Goal: Transaction & Acquisition: Purchase product/service

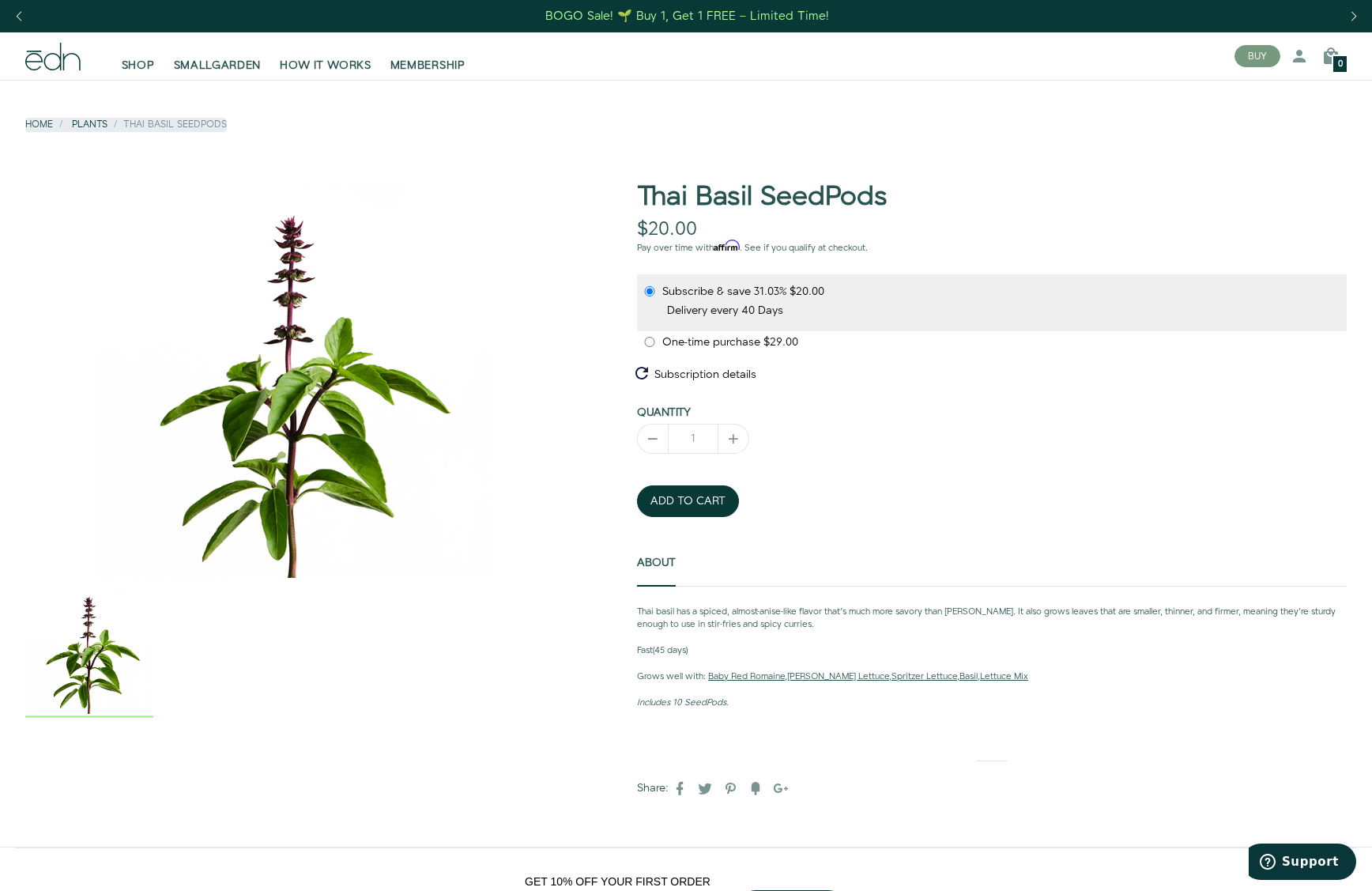
click at [92, 125] on link "Plants" at bounding box center [89, 125] width 35 height 13
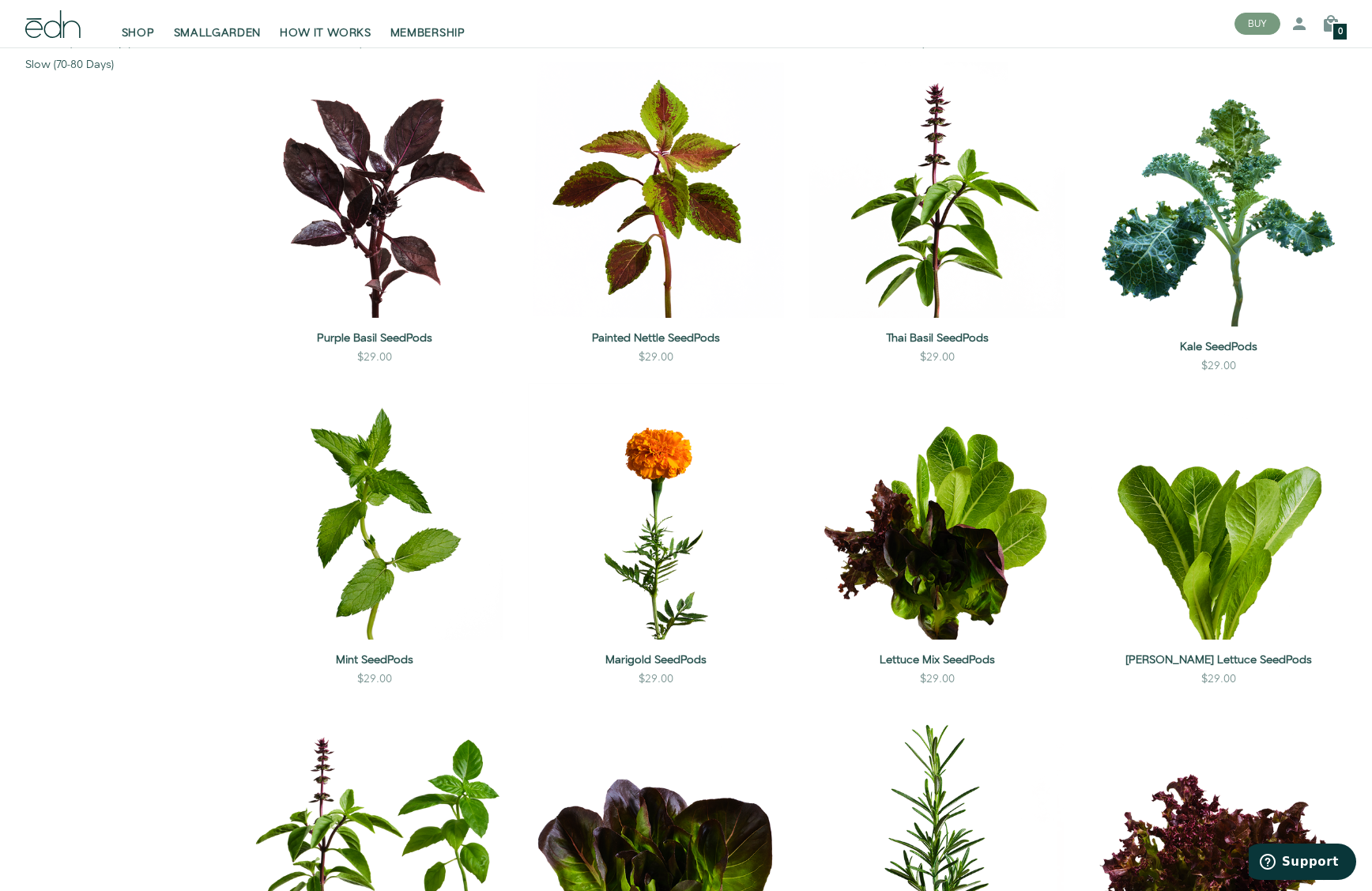
scroll to position [779, 0]
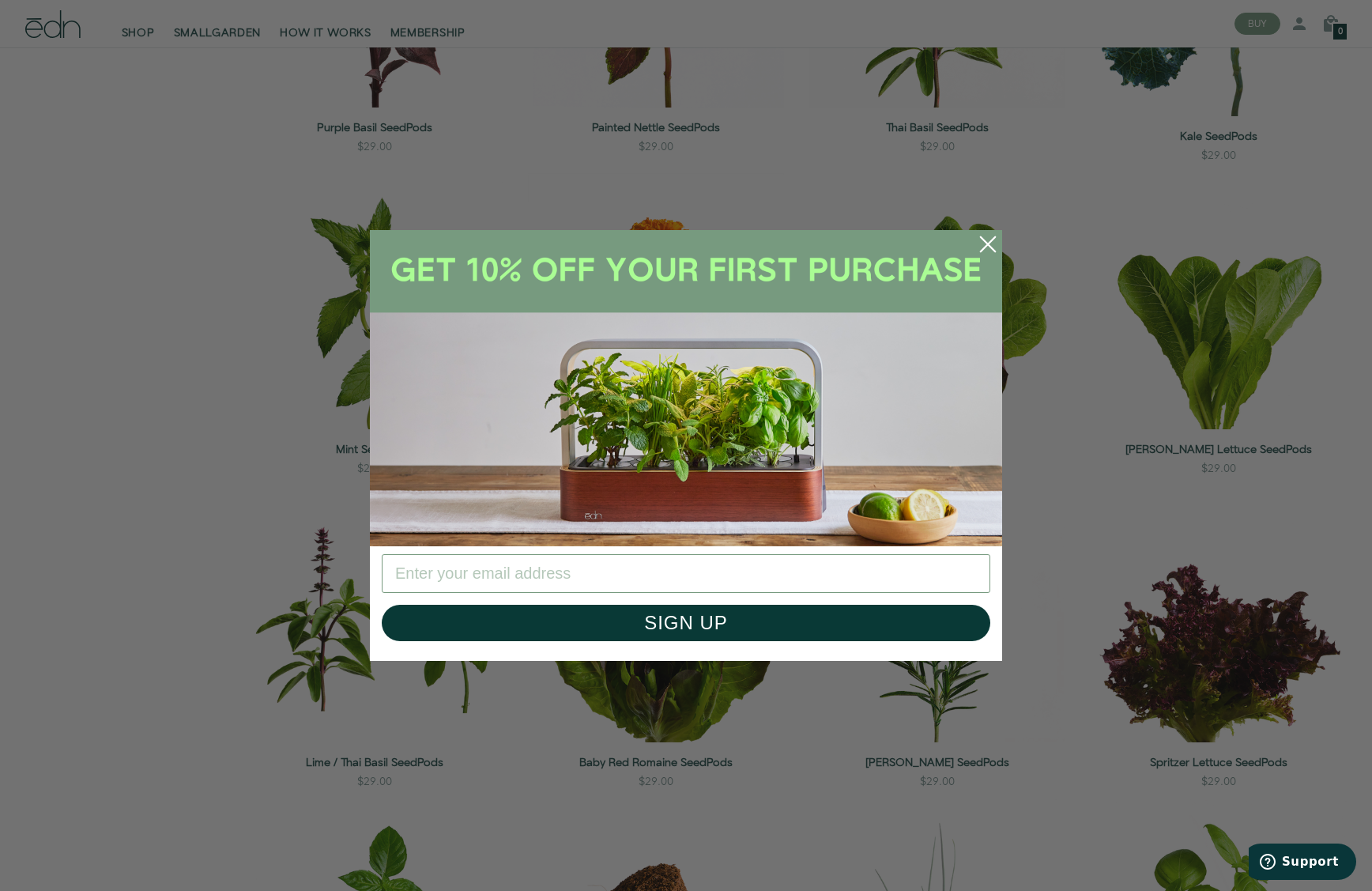
click at [985, 242] on icon "Close dialog" at bounding box center [988, 244] width 14 height 14
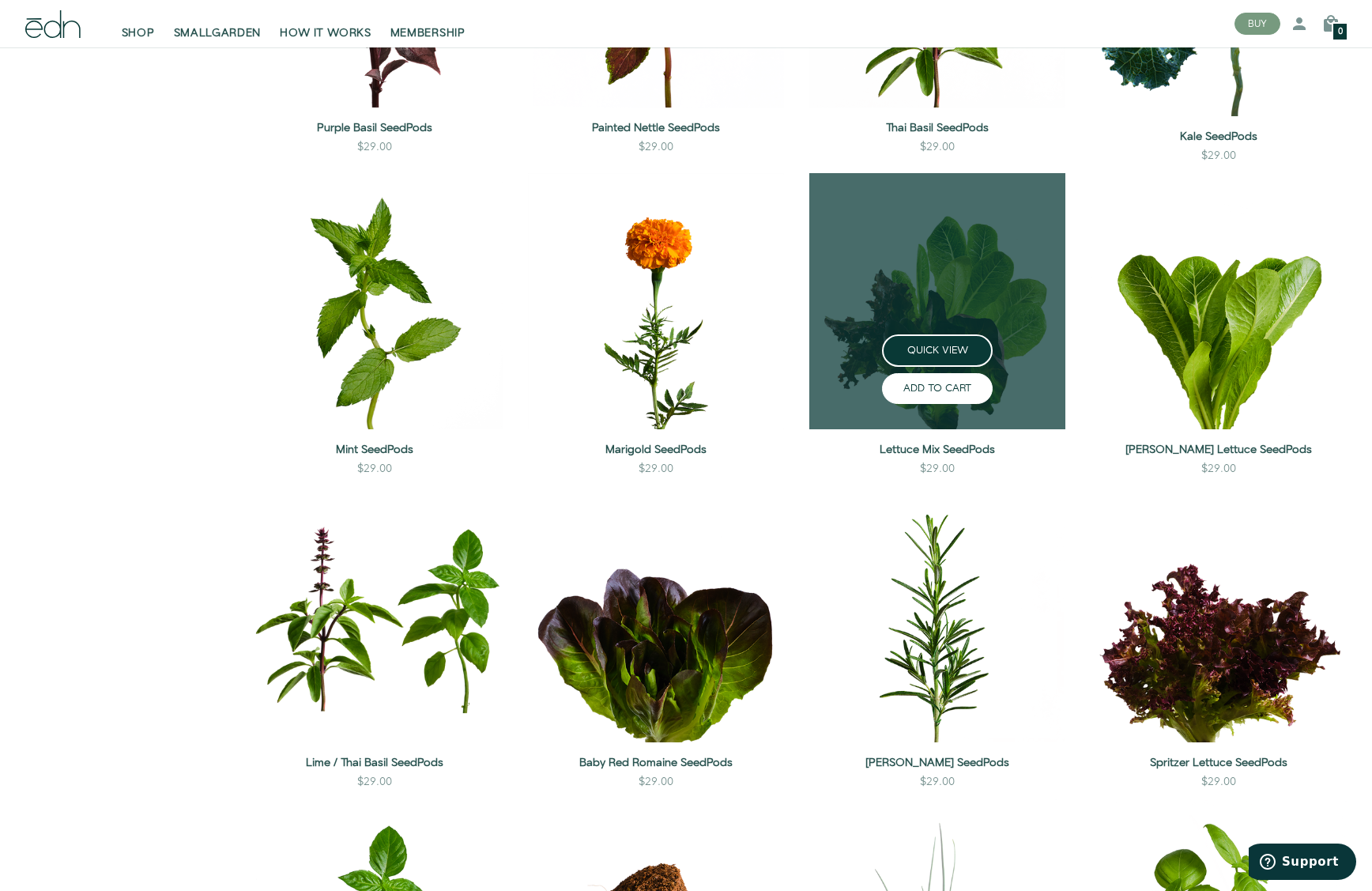
click at [942, 389] on button "ADD TO CART" at bounding box center [937, 388] width 111 height 31
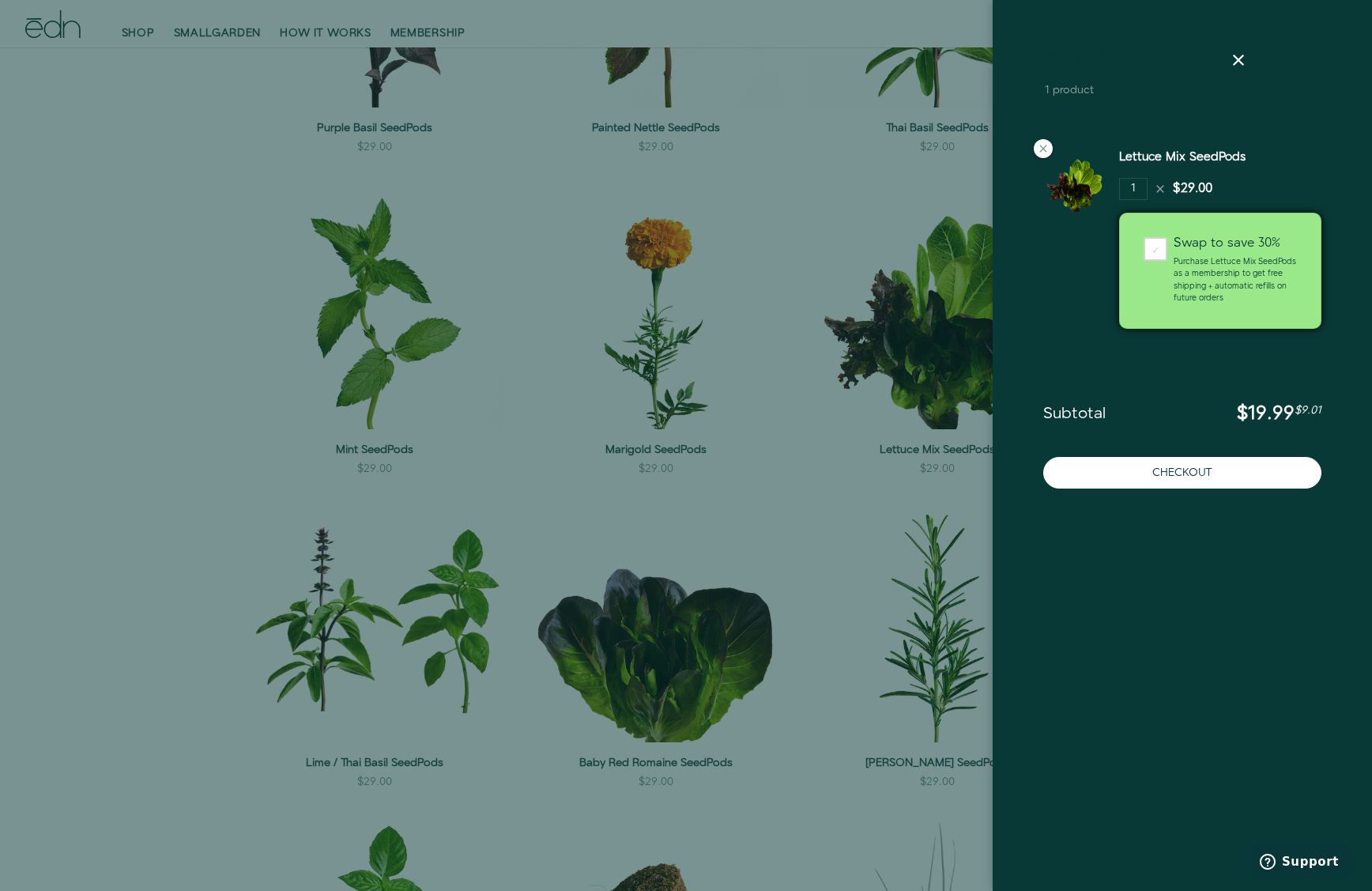
click at [837, 536] on div at bounding box center [686, 445] width 1372 height 891
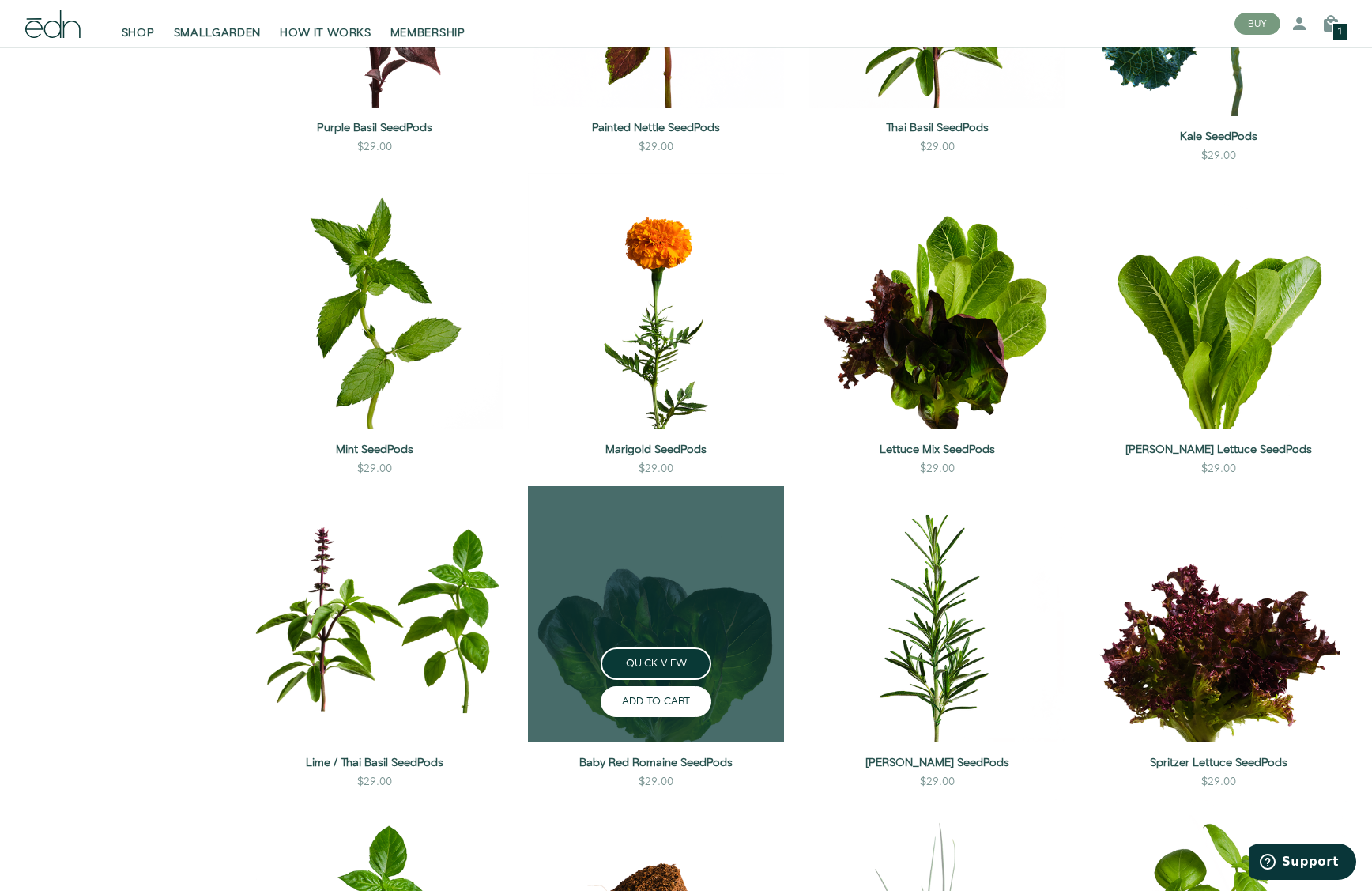
click at [676, 700] on button "ADD TO CART" at bounding box center [655, 701] width 111 height 31
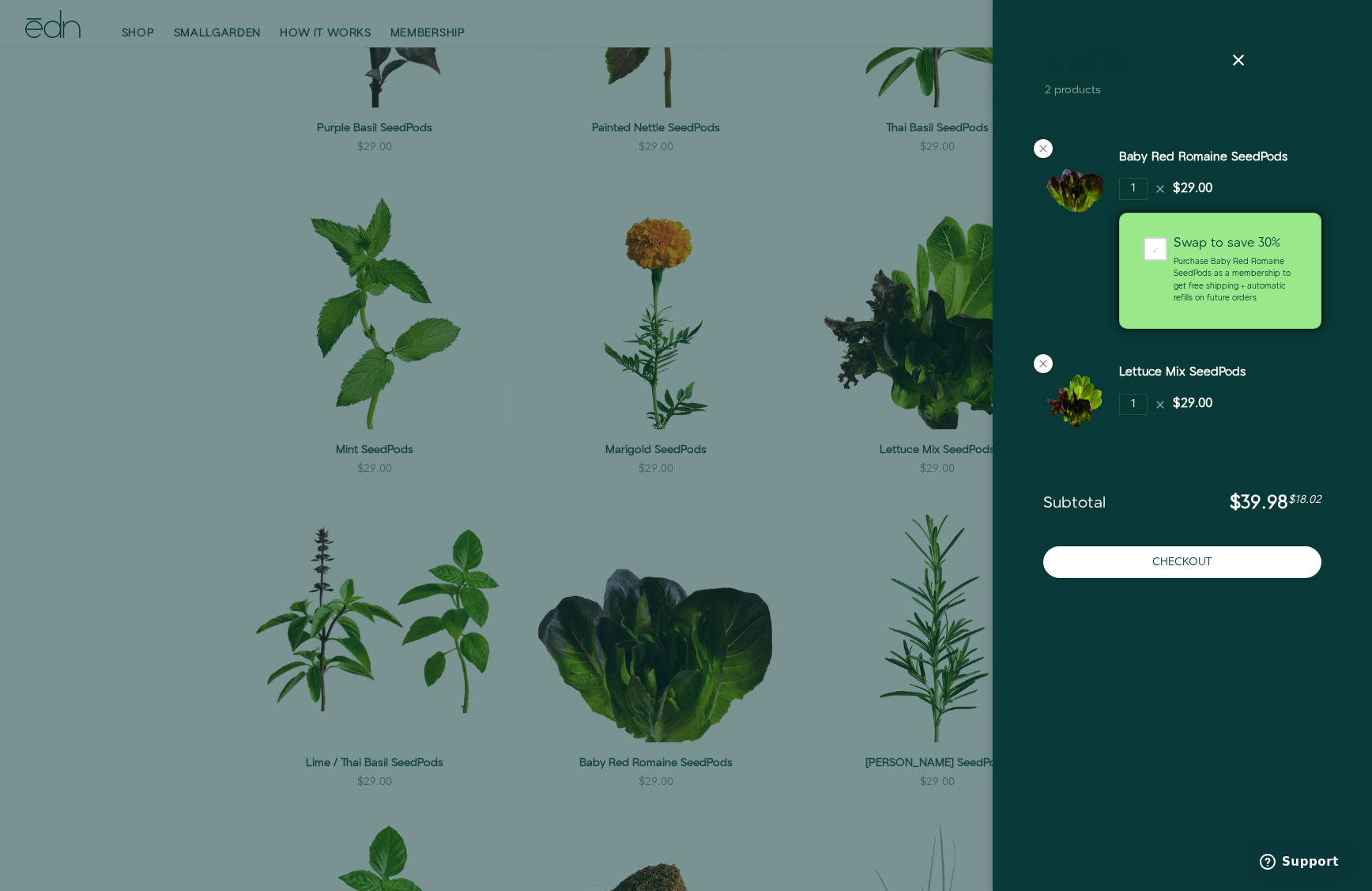
click at [845, 809] on div at bounding box center [686, 445] width 1372 height 891
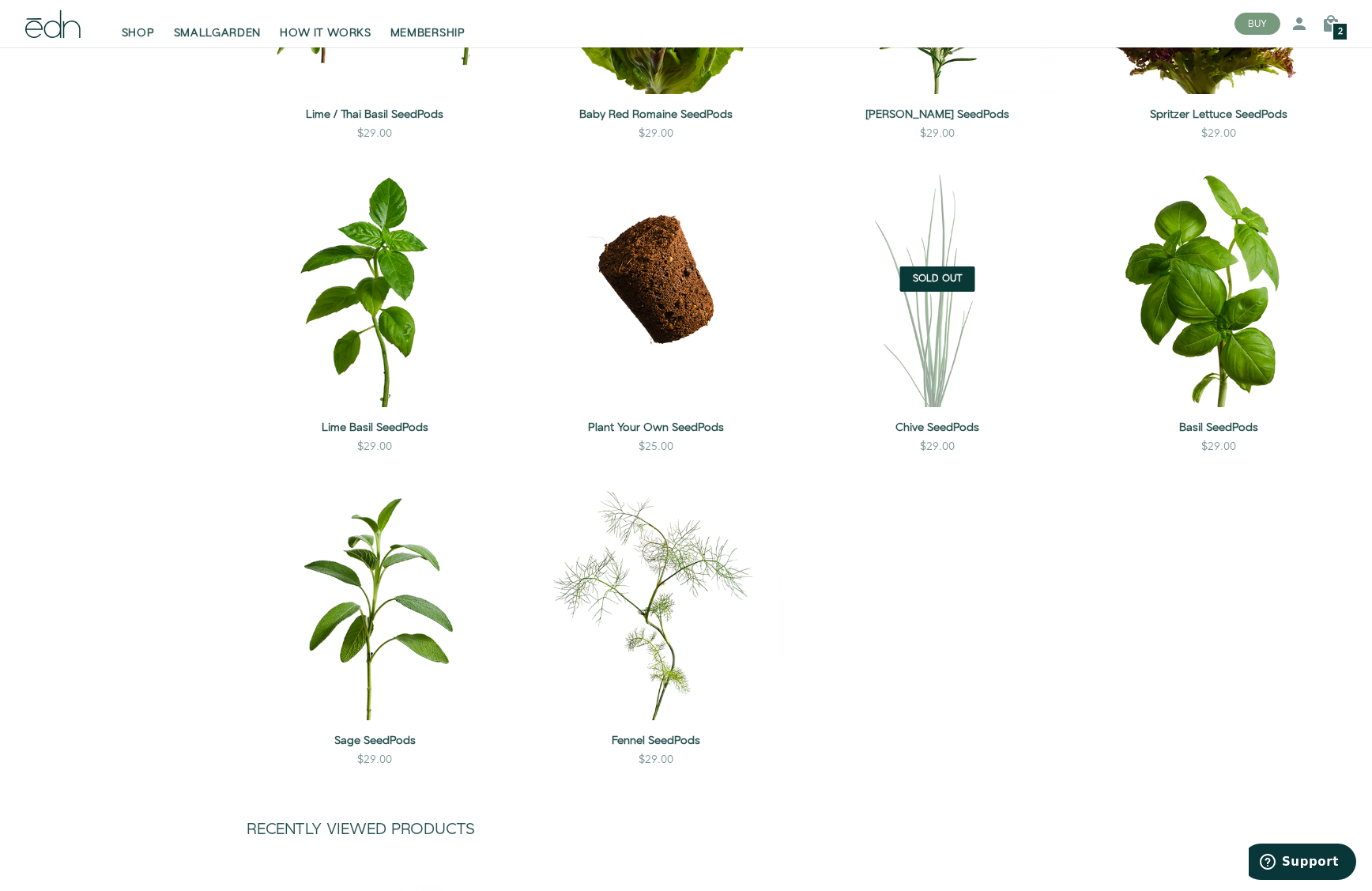
scroll to position [1451, 0]
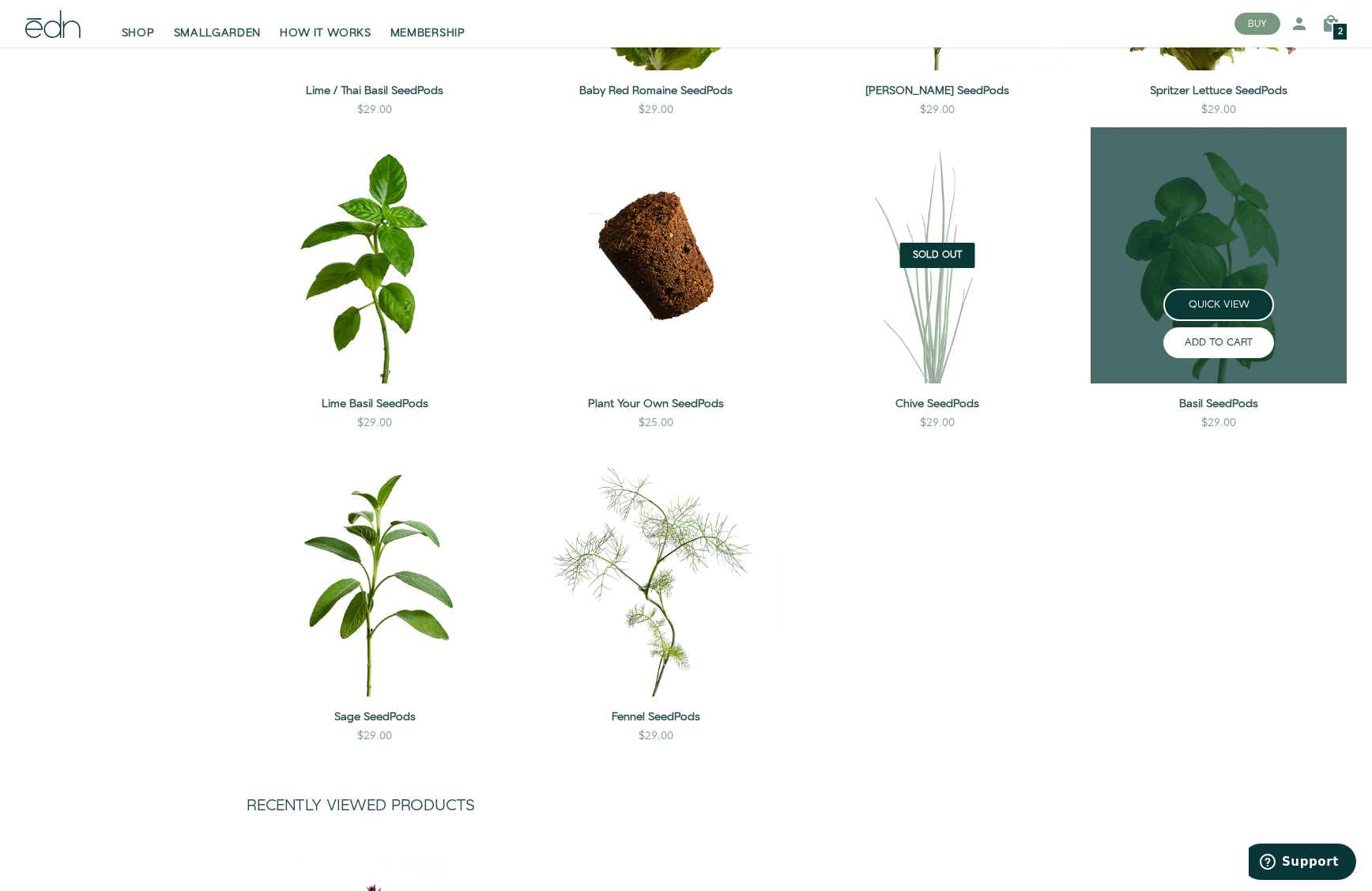
click at [1222, 340] on button "ADD TO CART" at bounding box center [1218, 343] width 111 height 31
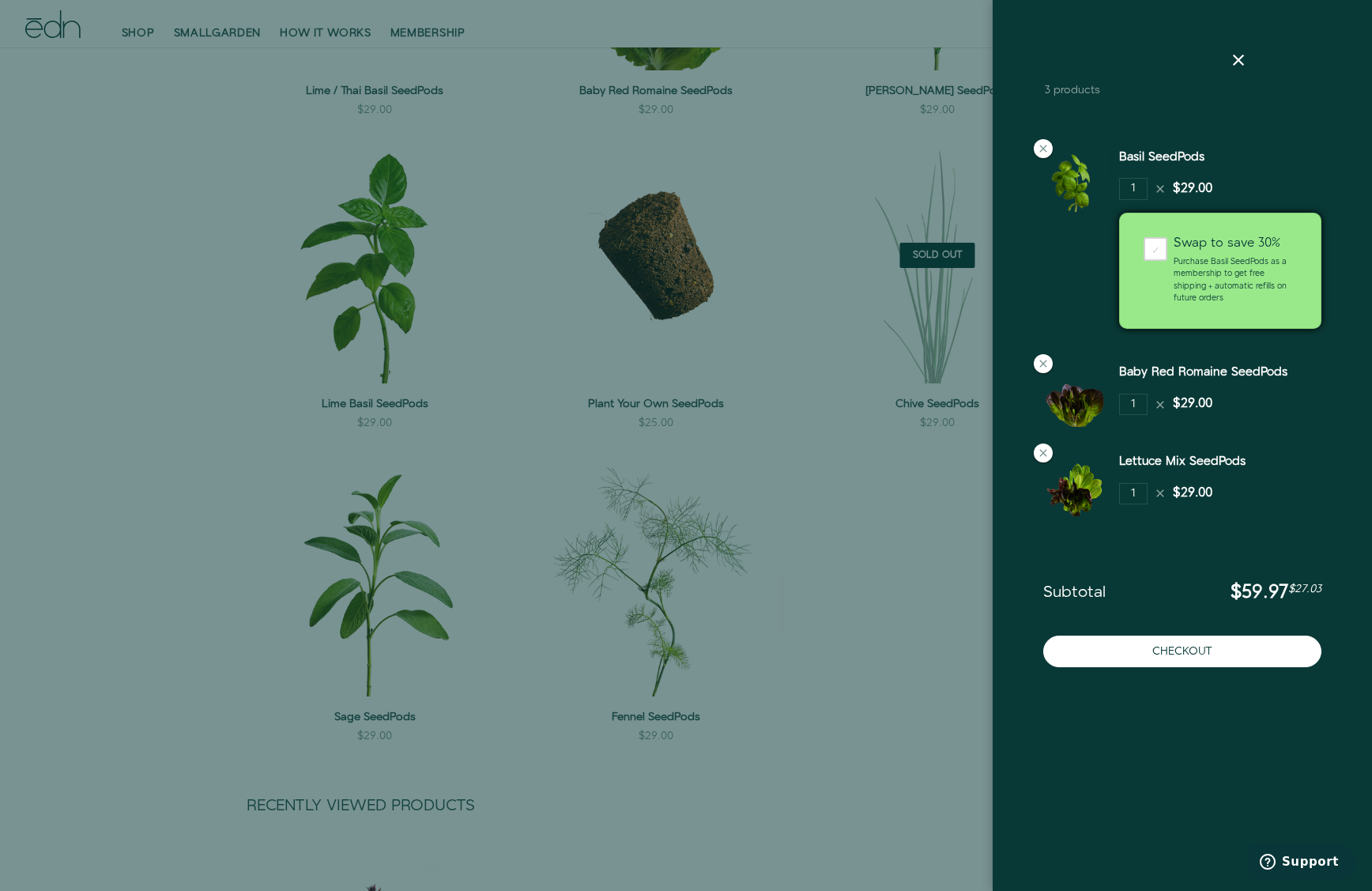
click at [868, 617] on div at bounding box center [686, 445] width 1372 height 891
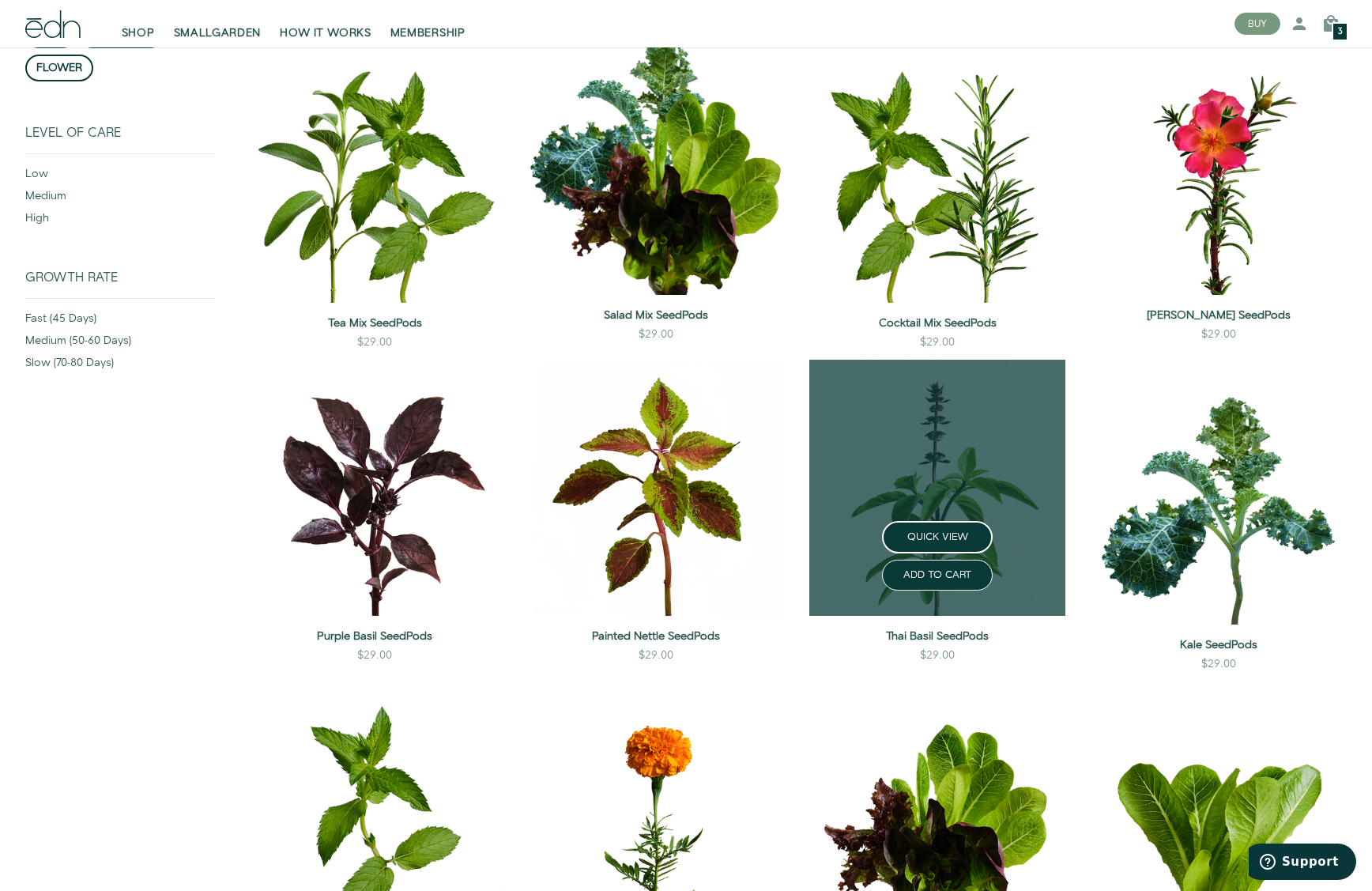
scroll to position [266, 0]
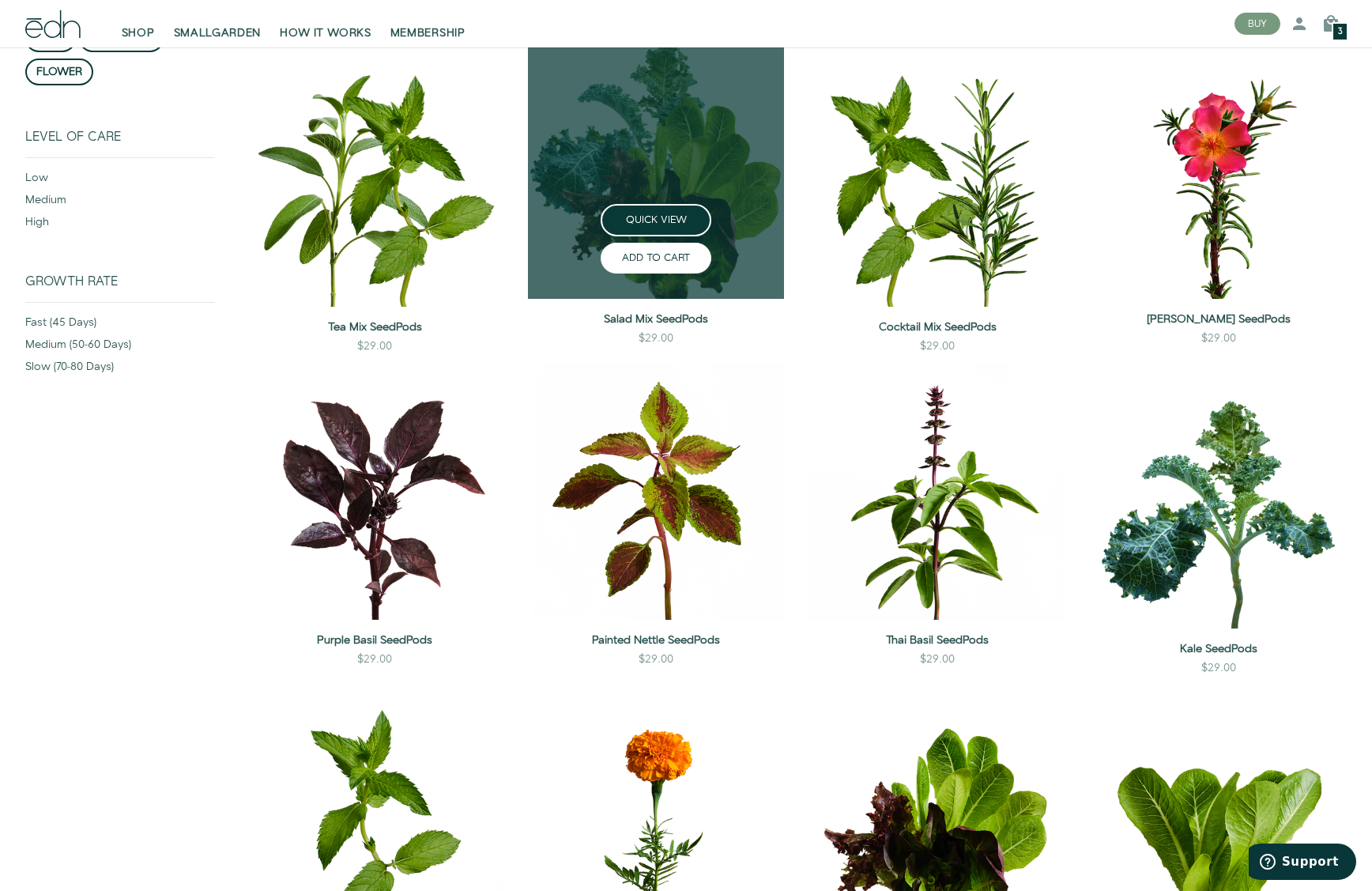
click at [659, 258] on button "ADD TO CART" at bounding box center [655, 258] width 111 height 31
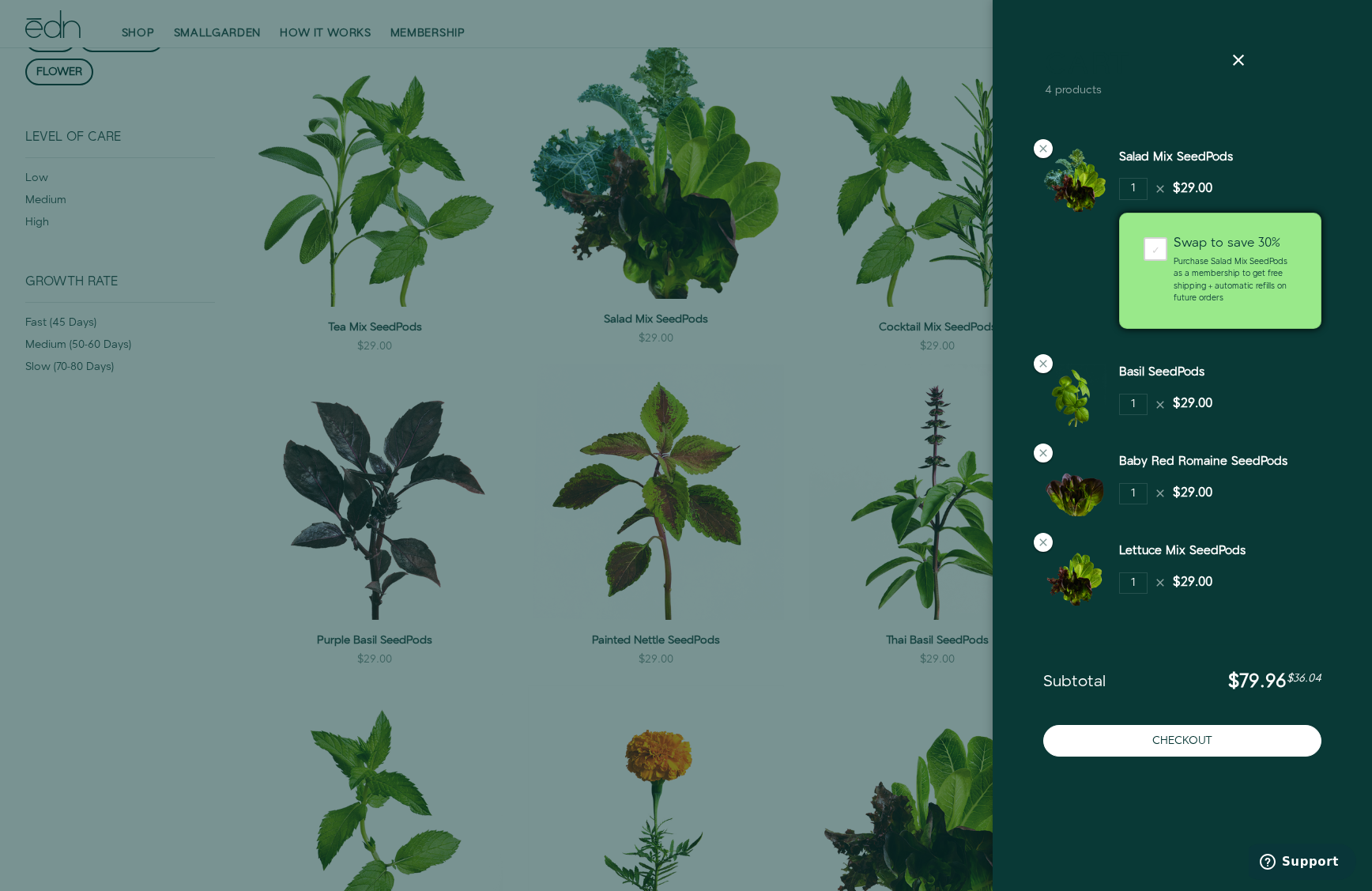
click at [51, 308] on div at bounding box center [686, 445] width 1372 height 891
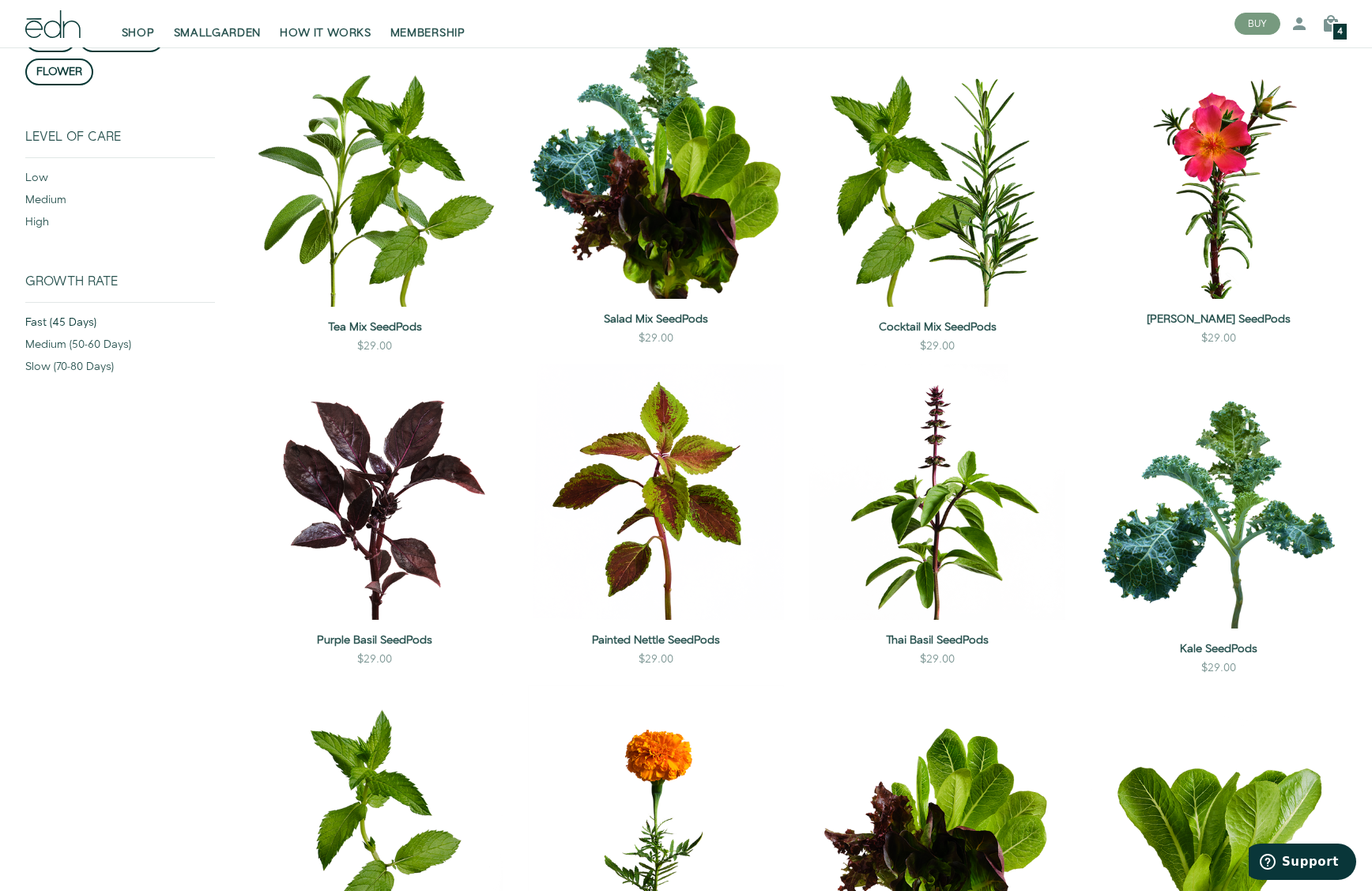
click at [61, 323] on div "fast (45 days)" at bounding box center [120, 326] width 190 height 22
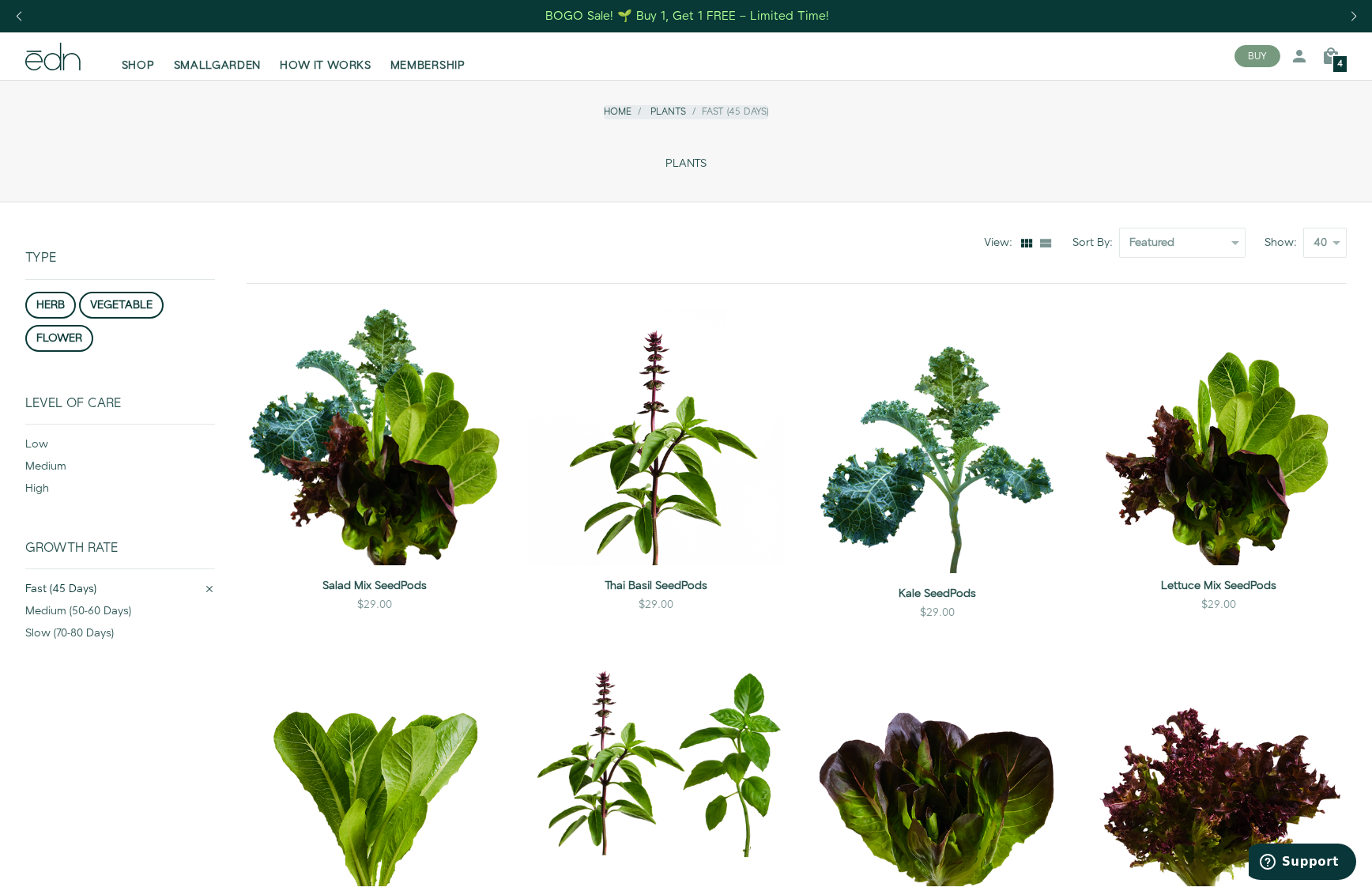
click at [1344, 65] on div "4" at bounding box center [1340, 64] width 17 height 19
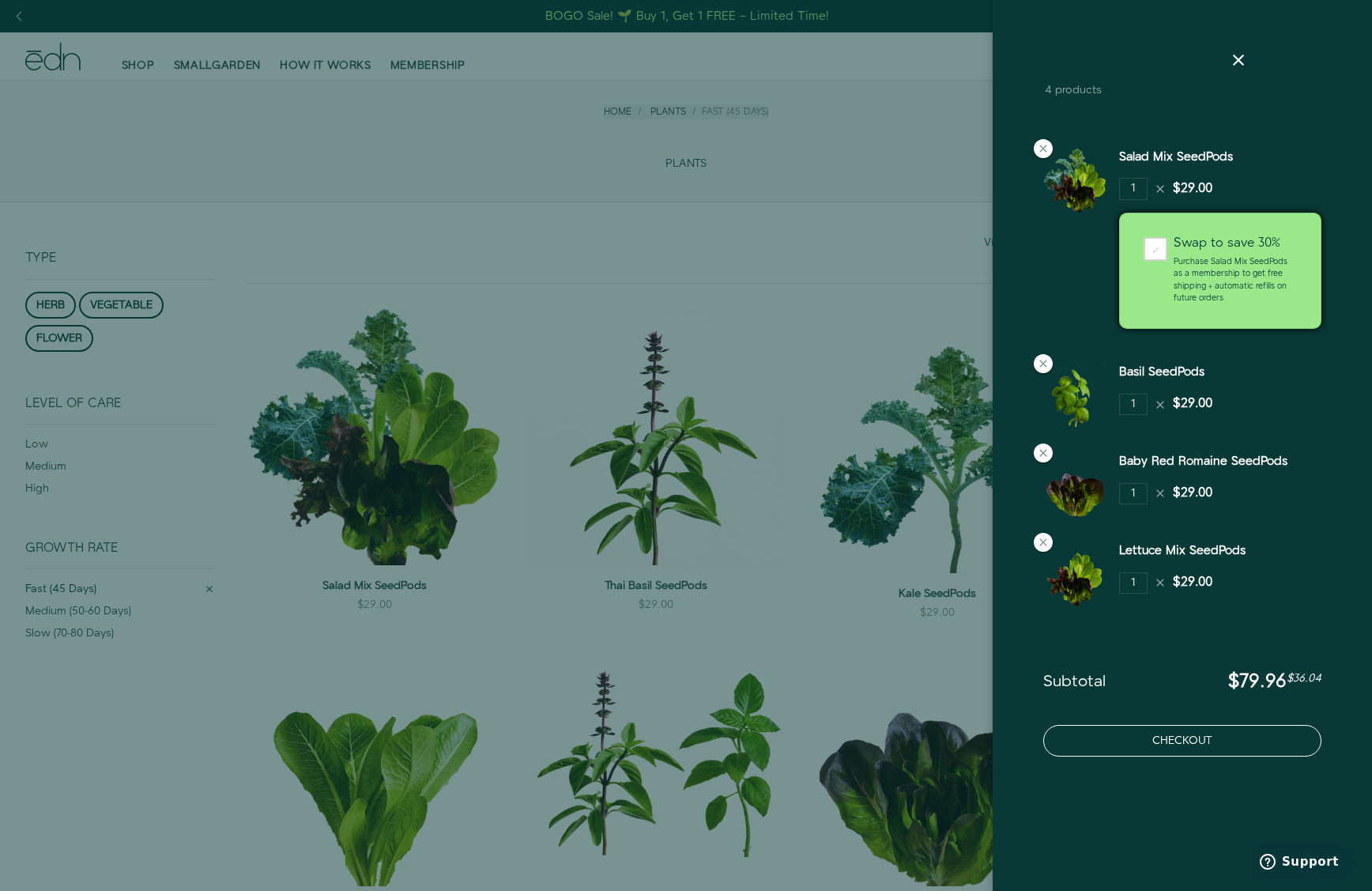
click at [1190, 747] on button "Checkout" at bounding box center [1182, 741] width 278 height 32
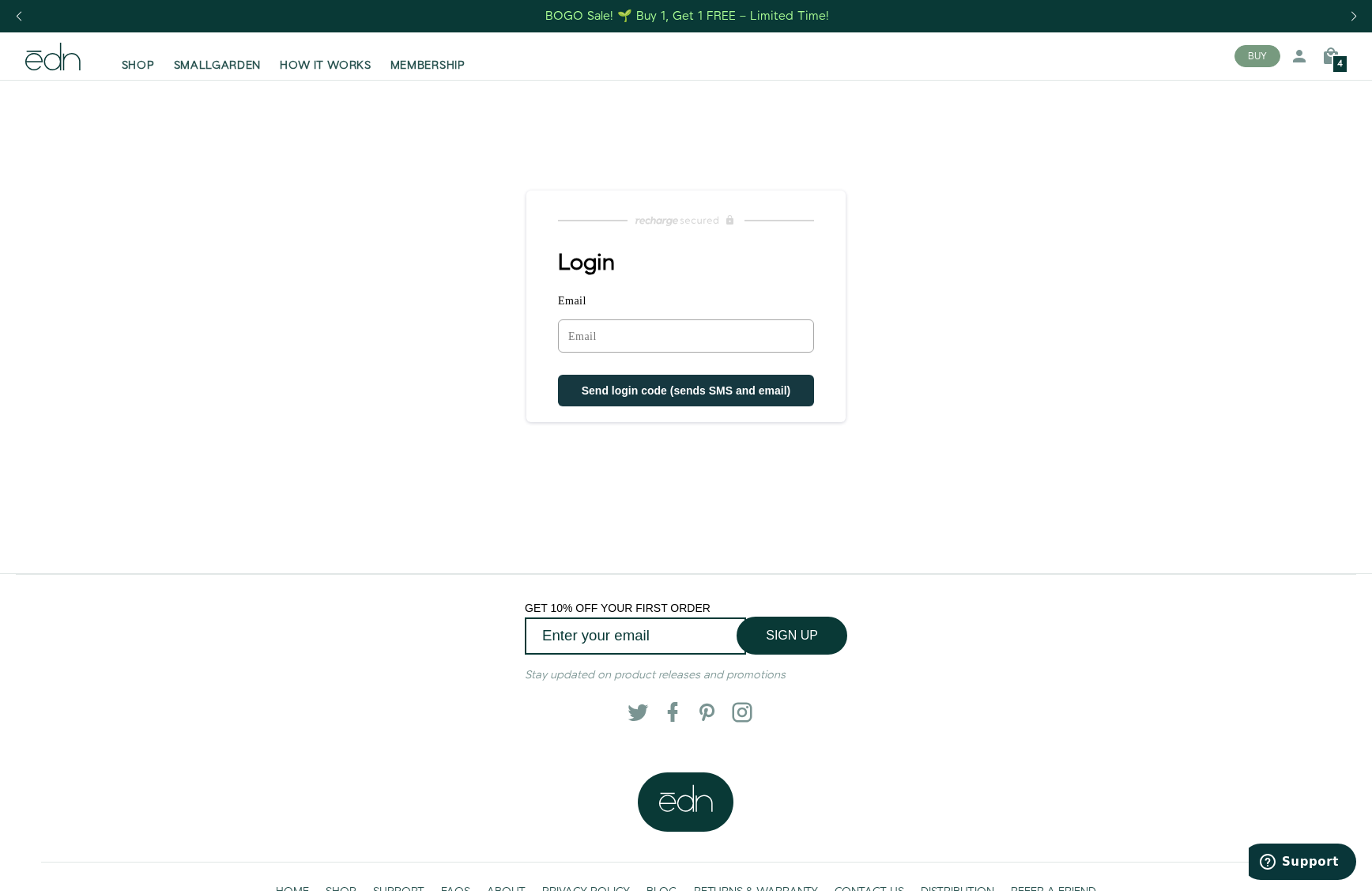
click at [652, 328] on input "Email" at bounding box center [686, 336] width 256 height 34
type input "digitalfin@gmail.com"
click at [984, 358] on main "Login Email digitalfin@gmail.com Sorry, we could not find your account Send log…" at bounding box center [686, 327] width 1372 height 493
click at [773, 395] on span "Send login code (sends SMS and email)" at bounding box center [686, 392] width 209 height 13
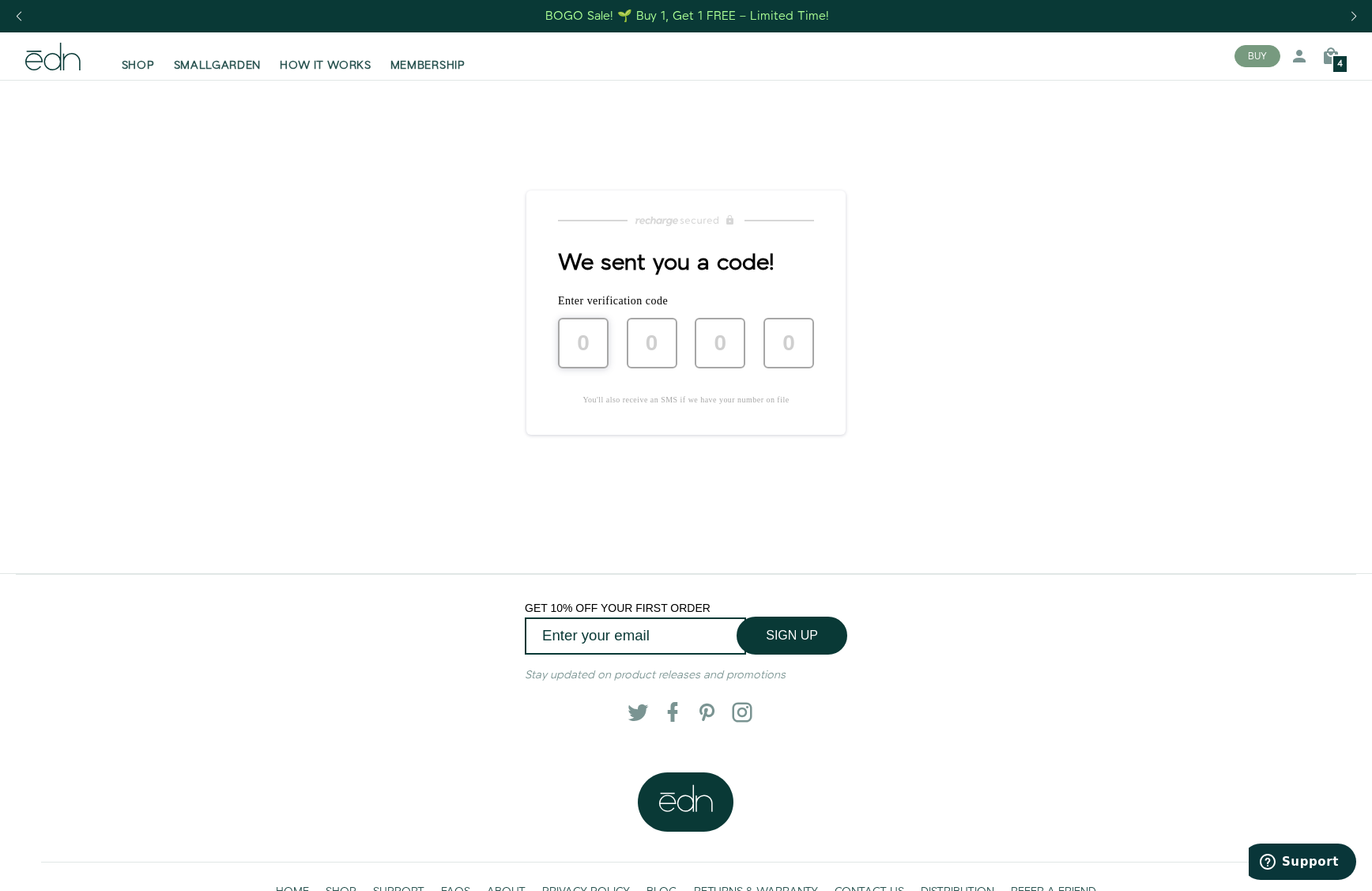
click at [593, 368] on input "text" at bounding box center [584, 343] width 50 height 50
type input "7"
type input "9"
type input "7"
type input "6"
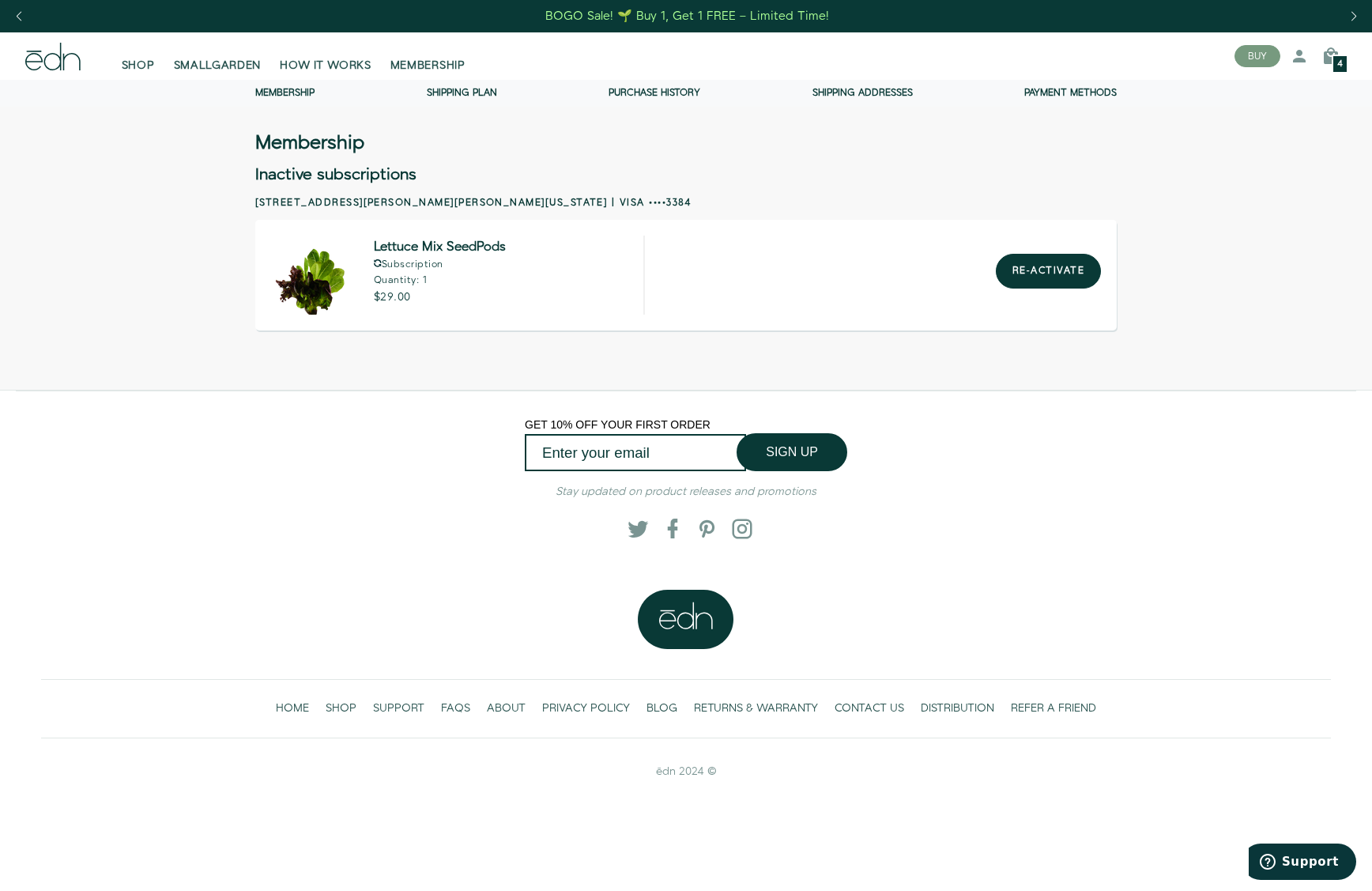
click at [1340, 62] on span "4" at bounding box center [1340, 64] width 6 height 8
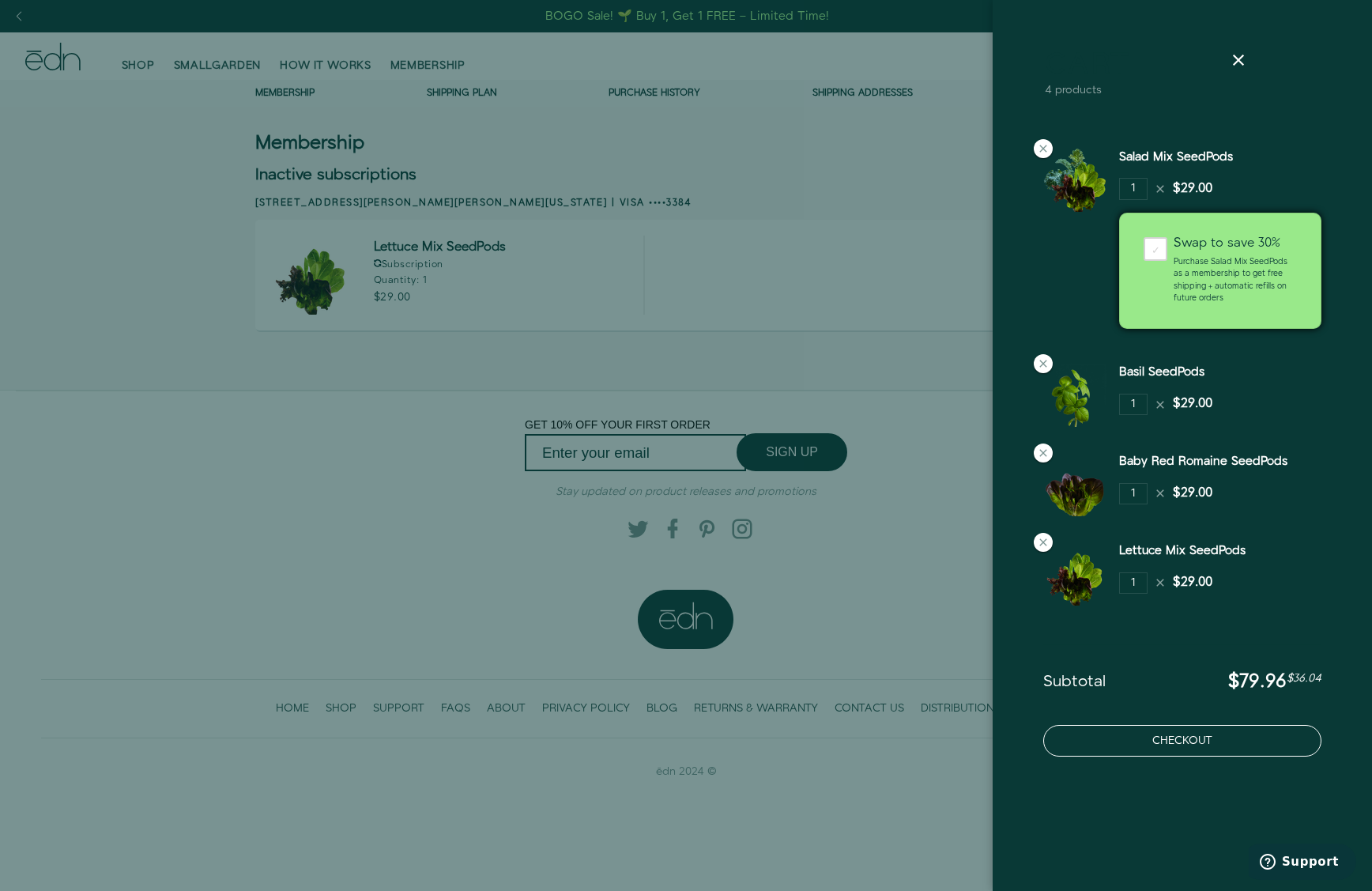
click at [1208, 751] on button "Checkout" at bounding box center [1182, 741] width 278 height 32
